Goal: Information Seeking & Learning: Learn about a topic

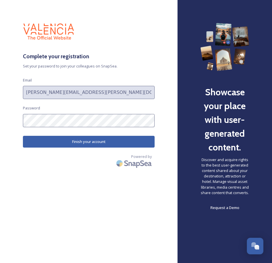
click at [122, 141] on button "Finish your account" at bounding box center [89, 142] width 132 height 12
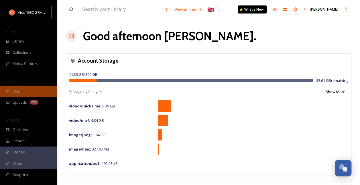
click at [17, 89] on span "UGC" at bounding box center [17, 90] width 8 height 5
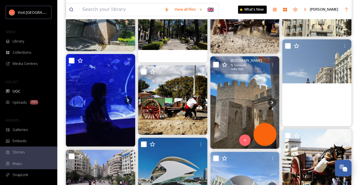
scroll to position [1596, 0]
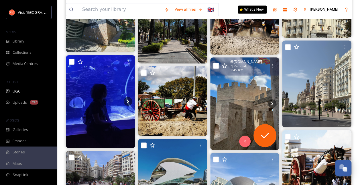
click at [234, 101] on img at bounding box center [244, 103] width 69 height 92
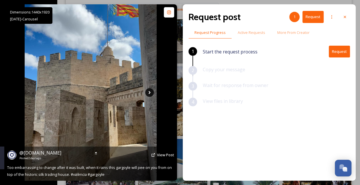
click at [146, 92] on icon at bounding box center [149, 92] width 9 height 9
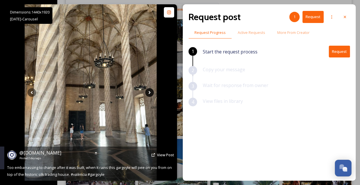
click at [149, 92] on icon at bounding box center [149, 92] width 9 height 9
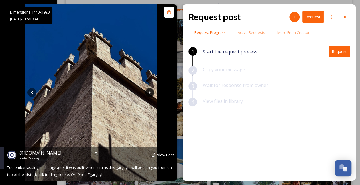
click at [149, 92] on icon at bounding box center [149, 92] width 9 height 9
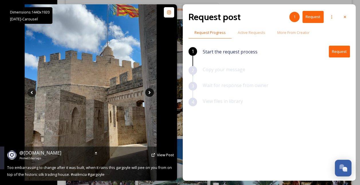
click at [149, 92] on icon at bounding box center [149, 92] width 9 height 9
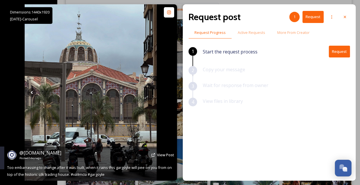
click at [149, 92] on icon at bounding box center [149, 92] width 9 height 9
click at [30, 91] on icon at bounding box center [32, 92] width 9 height 9
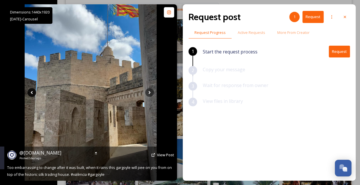
click at [30, 91] on icon at bounding box center [32, 92] width 9 height 9
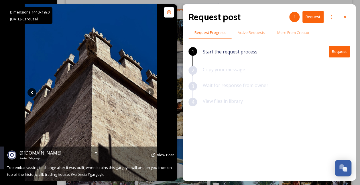
click at [30, 91] on icon at bounding box center [32, 92] width 9 height 9
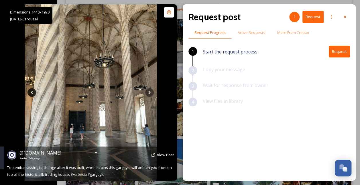
click at [30, 91] on icon at bounding box center [32, 92] width 9 height 9
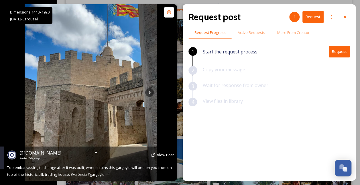
click at [30, 91] on icon at bounding box center [32, 92] width 9 height 9
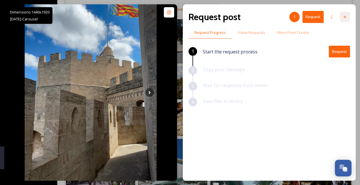
click at [344, 19] on div at bounding box center [345, 17] width 10 height 10
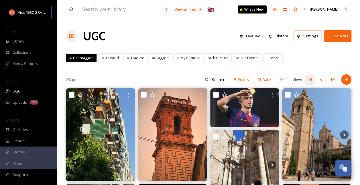
scroll to position [99, 0]
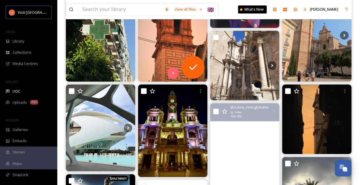
click at [159, 40] on img at bounding box center [172, 35] width 69 height 92
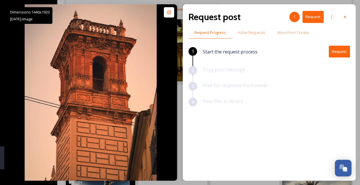
click at [336, 51] on button "Request" at bounding box center [339, 52] width 21 height 12
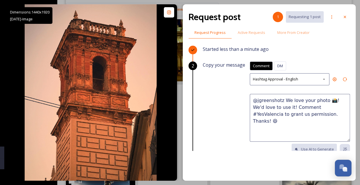
drag, startPoint x: 308, startPoint y: 120, endPoint x: 299, endPoint y: 118, distance: 8.8
click at [299, 118] on textarea "@jgreenshotz We love your photo 📸! We'd love to use it! Comment #YesValencia to…" at bounding box center [300, 118] width 100 height 48
click at [298, 74] on div "Hashtag Approval - English" at bounding box center [290, 79] width 80 height 12
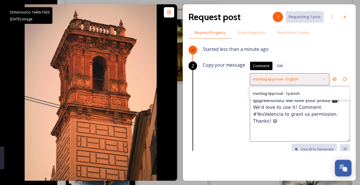
click at [298, 74] on div "Hashtag Approval - English" at bounding box center [290, 79] width 80 height 12
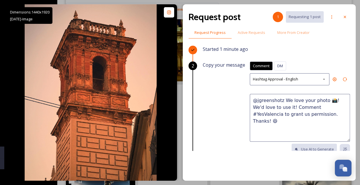
drag, startPoint x: 212, startPoint y: 32, endPoint x: 194, endPoint y: 35, distance: 18.6
click at [212, 32] on span "Request Progress" at bounding box center [210, 32] width 31 height 5
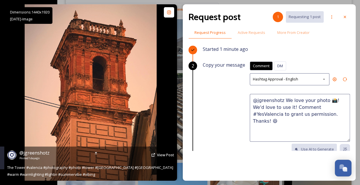
scroll to position [294, 0]
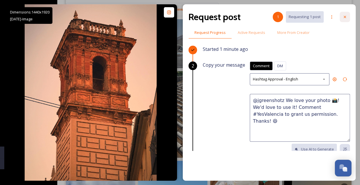
click at [345, 18] on icon at bounding box center [345, 17] width 5 height 5
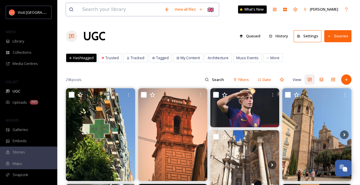
click at [125, 13] on input at bounding box center [120, 9] width 82 height 13
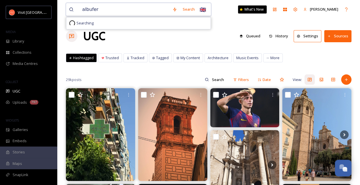
type input "albufera"
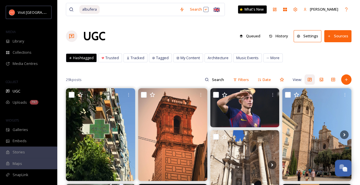
click at [207, 82] on div at bounding box center [215, 79] width 26 height 11
click at [189, 82] on input at bounding box center [206, 79] width 43 height 11
type input "albufera"
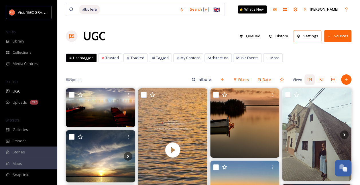
click at [307, 41] on button "Settings" at bounding box center [308, 36] width 28 height 12
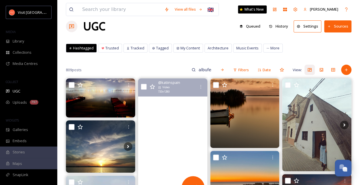
scroll to position [9, 0]
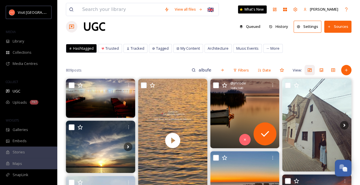
click at [242, 93] on img at bounding box center [244, 113] width 69 height 69
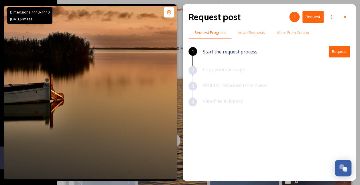
click at [344, 50] on button "Request" at bounding box center [339, 52] width 21 height 12
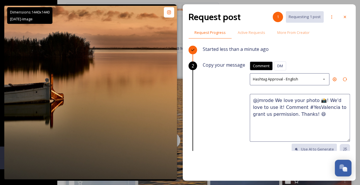
scroll to position [67, 0]
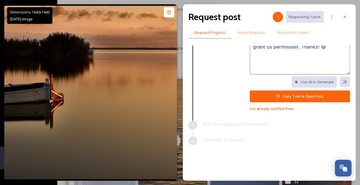
click at [284, 92] on button "Copy Text & Open Post" at bounding box center [300, 96] width 100 height 12
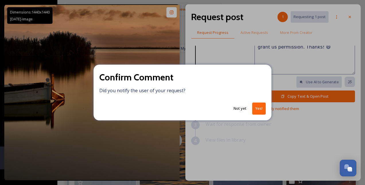
click at [237, 109] on button "Not yet" at bounding box center [239, 108] width 19 height 11
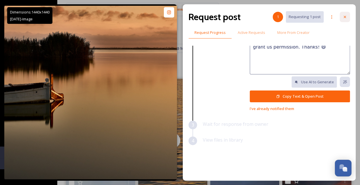
click at [342, 18] on div at bounding box center [345, 17] width 10 height 10
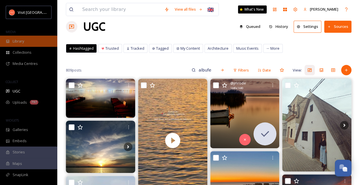
click at [11, 41] on div "Library" at bounding box center [28, 41] width 57 height 11
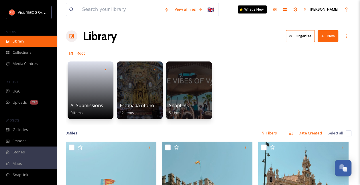
click at [13, 41] on span "Library" at bounding box center [18, 40] width 11 height 5
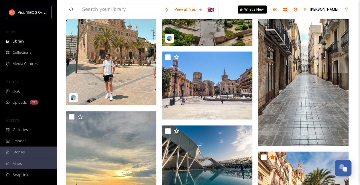
scroll to position [284, 0]
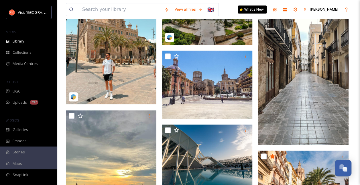
click at [304, 96] on img at bounding box center [303, 63] width 91 height 161
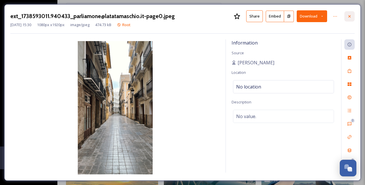
click at [351, 17] on icon at bounding box center [349, 16] width 5 height 5
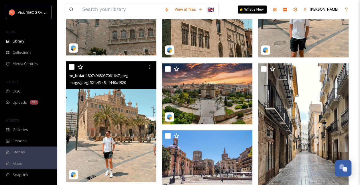
scroll to position [207, 0]
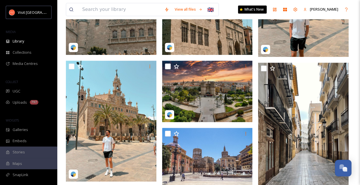
click at [171, 44] on img at bounding box center [170, 47] width 6 height 6
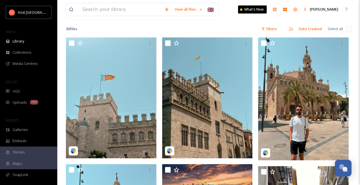
scroll to position [113, 0]
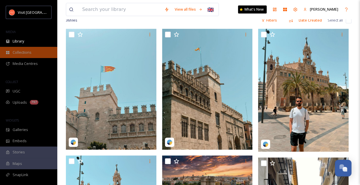
click at [23, 53] on span "Collections" at bounding box center [22, 52] width 19 height 5
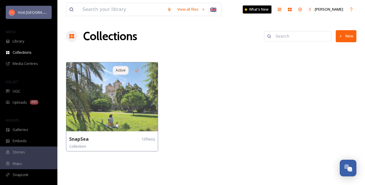
click at [30, 17] on div "Visit [GEOGRAPHIC_DATA]" at bounding box center [29, 12] width 46 height 13
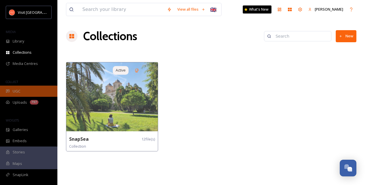
click at [19, 91] on span "UGC" at bounding box center [17, 90] width 8 height 5
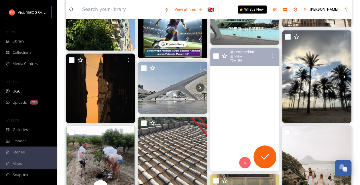
scroll to position [132, 0]
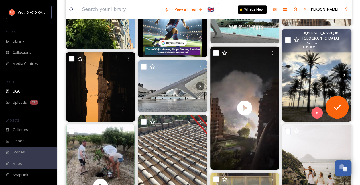
click at [313, 77] on img at bounding box center [316, 75] width 69 height 92
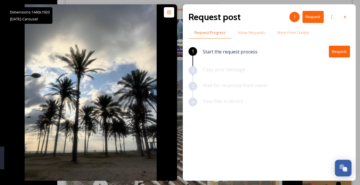
click at [340, 50] on button "Request" at bounding box center [339, 52] width 21 height 12
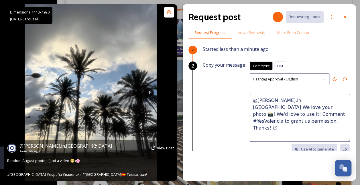
click at [150, 96] on icon at bounding box center [149, 92] width 9 height 9
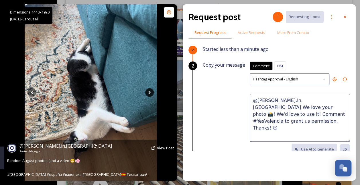
click at [150, 96] on icon at bounding box center [149, 92] width 9 height 9
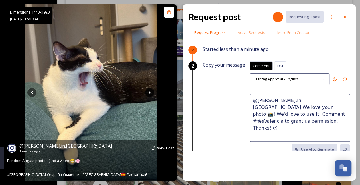
click at [150, 96] on icon at bounding box center [149, 92] width 9 height 9
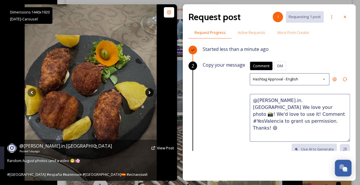
click at [150, 96] on icon at bounding box center [149, 92] width 9 height 9
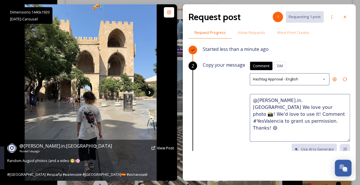
click at [150, 96] on icon at bounding box center [149, 92] width 9 height 9
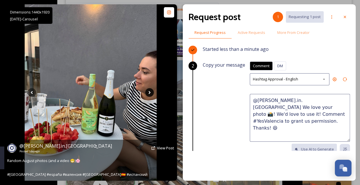
click at [150, 96] on icon at bounding box center [149, 92] width 9 height 9
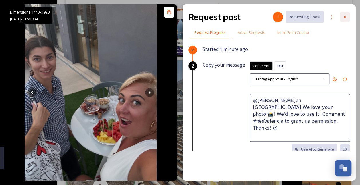
click at [344, 18] on icon at bounding box center [345, 17] width 5 height 5
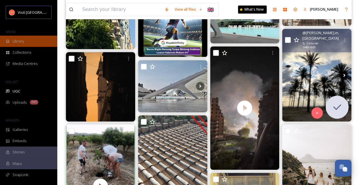
click at [6, 38] on div "Library" at bounding box center [28, 41] width 57 height 11
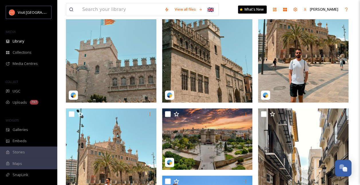
scroll to position [167, 0]
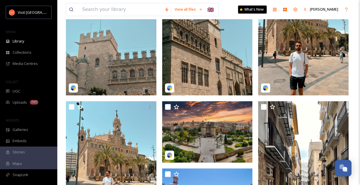
click at [208, 53] on img at bounding box center [207, 34] width 91 height 121
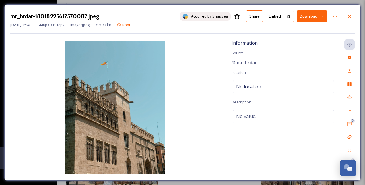
click at [139, 85] on img at bounding box center [114, 107] width 209 height 133
click at [349, 18] on icon at bounding box center [349, 16] width 5 height 5
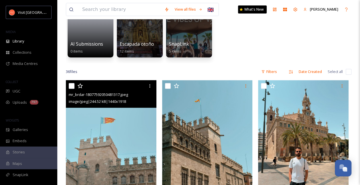
scroll to position [160, 0]
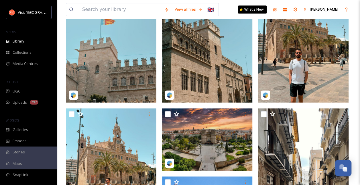
click at [134, 76] on img at bounding box center [111, 42] width 91 height 121
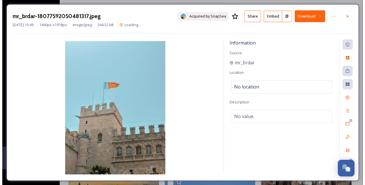
scroll to position [33, 0]
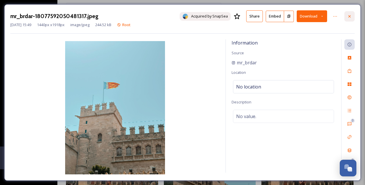
click at [348, 17] on icon at bounding box center [349, 16] width 5 height 5
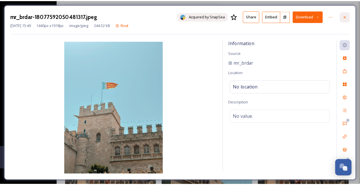
scroll to position [160, 0]
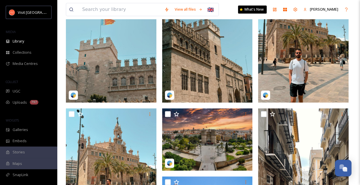
click at [135, 80] on img at bounding box center [111, 42] width 91 height 121
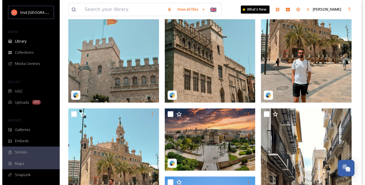
scroll to position [33, 0]
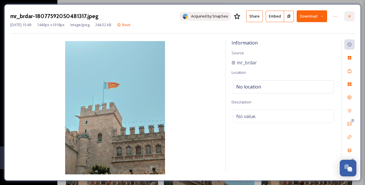
click at [349, 15] on icon at bounding box center [349, 16] width 5 height 5
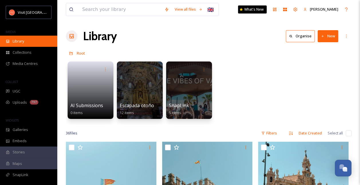
click at [17, 44] on div "Library" at bounding box center [28, 41] width 57 height 11
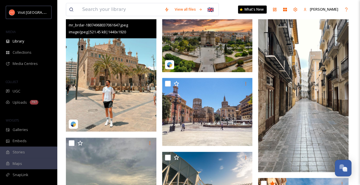
scroll to position [261, 0]
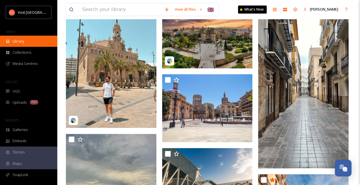
click at [35, 36] on div "Library" at bounding box center [28, 41] width 57 height 11
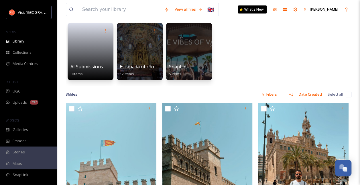
scroll to position [39, 0]
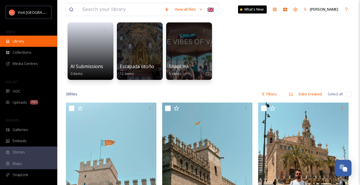
click at [17, 40] on span "Library" at bounding box center [18, 40] width 11 height 5
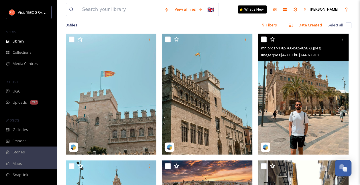
scroll to position [0, 0]
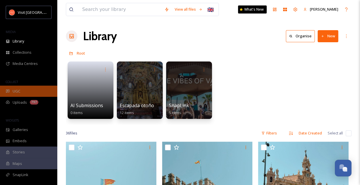
click at [19, 91] on span "UGC" at bounding box center [17, 90] width 8 height 5
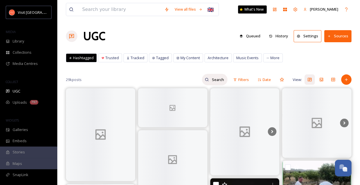
click at [214, 76] on input at bounding box center [218, 79] width 19 height 11
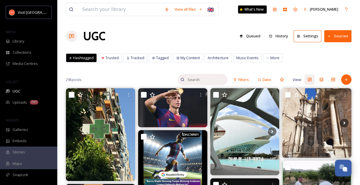
click at [214, 76] on input at bounding box center [206, 79] width 43 height 11
type input "albufera"
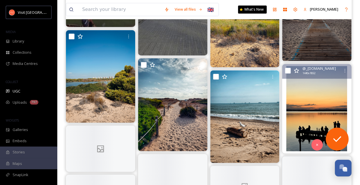
scroll to position [1393, 0]
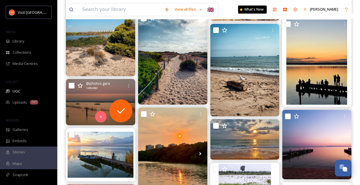
click at [69, 102] on icon at bounding box center [73, 102] width 9 height 9
click at [86, 99] on img at bounding box center [100, 102] width 69 height 46
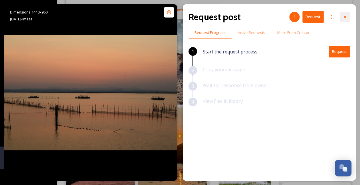
click at [344, 16] on icon at bounding box center [345, 17] width 2 height 2
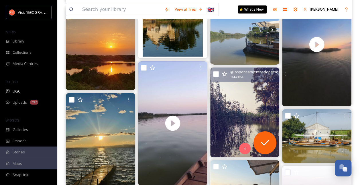
scroll to position [2263, 0]
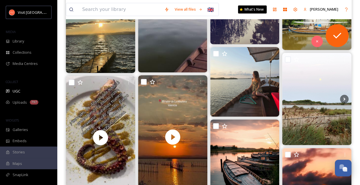
click at [312, 31] on img at bounding box center [316, 23] width 69 height 54
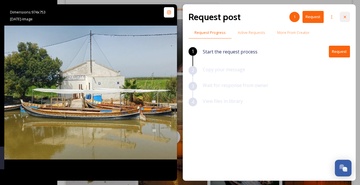
click at [347, 16] on div at bounding box center [345, 17] width 10 height 10
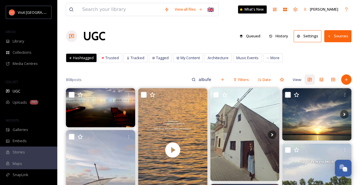
drag, startPoint x: 214, startPoint y: 80, endPoint x: 183, endPoint y: 76, distance: 30.6
click at [183, 76] on div "808 posts albufera Filters Date View:" at bounding box center [209, 79] width 286 height 11
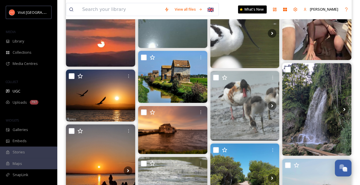
scroll to position [3127, 0]
